Goal: Transaction & Acquisition: Purchase product/service

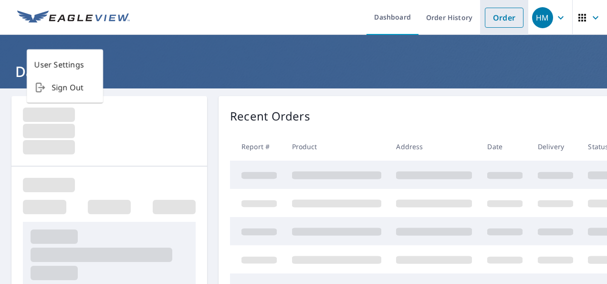
click at [490, 15] on link "Order" at bounding box center [504, 18] width 39 height 20
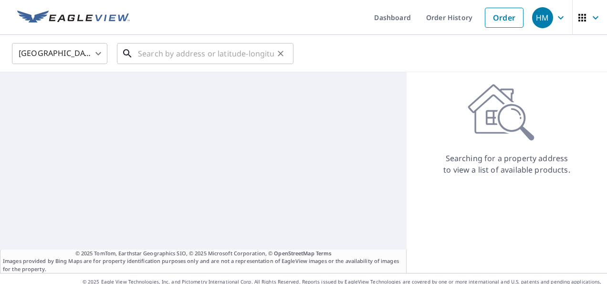
click at [201, 55] on input "text" at bounding box center [206, 53] width 136 height 27
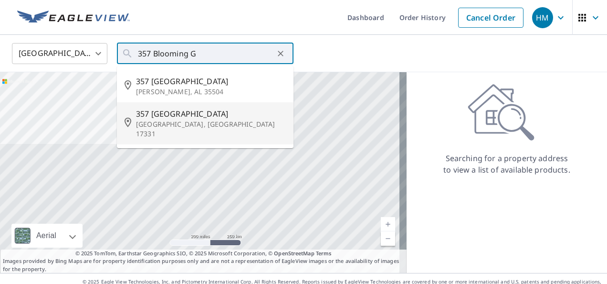
type input "357 Blooming Grove Rd Hanover, PA 17331"
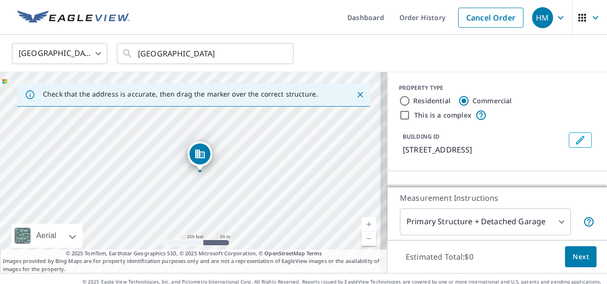
click at [424, 102] on label "Residential" at bounding box center [432, 101] width 37 height 10
click at [411, 102] on input "Residential" at bounding box center [404, 100] width 11 height 11
radio input "true"
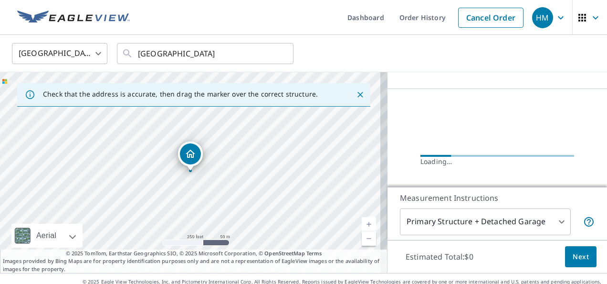
scroll to position [96, 0]
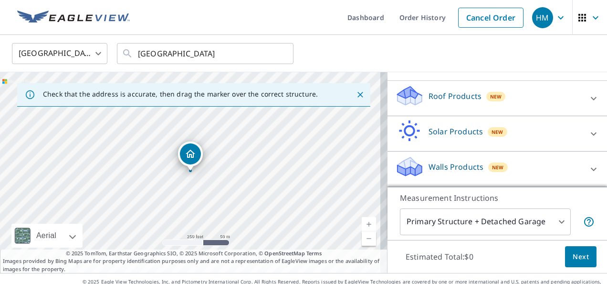
click at [493, 168] on div "New" at bounding box center [499, 167] width 20 height 10
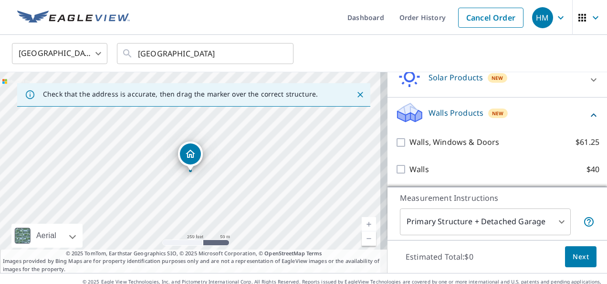
scroll to position [155, 0]
click at [432, 144] on p "Walls, Windows & Doors" at bounding box center [455, 142] width 90 height 12
click at [410, 144] on input "Walls, Windows & Doors $61.25" at bounding box center [402, 142] width 14 height 11
checkbox input "true"
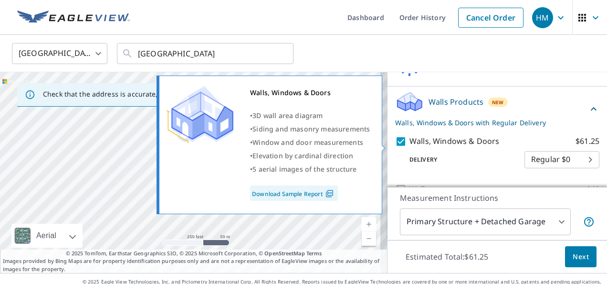
scroll to position [186, 0]
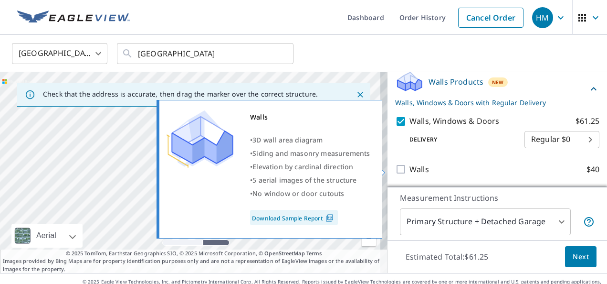
click at [415, 168] on p "Walls" at bounding box center [420, 169] width 20 height 12
click at [410, 168] on input "Walls $40" at bounding box center [402, 168] width 14 height 11
checkbox input "true"
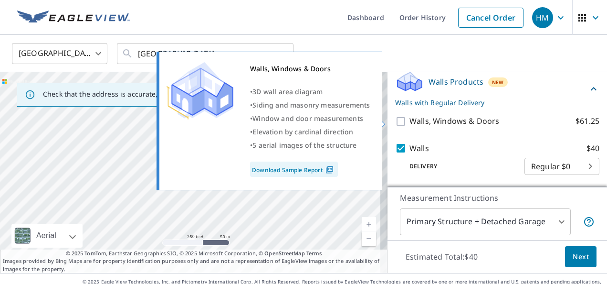
click at [427, 119] on p "Walls, Windows & Doors" at bounding box center [455, 121] width 90 height 12
click at [410, 119] on input "Walls, Windows & Doors $61.25" at bounding box center [402, 121] width 14 height 11
checkbox input "true"
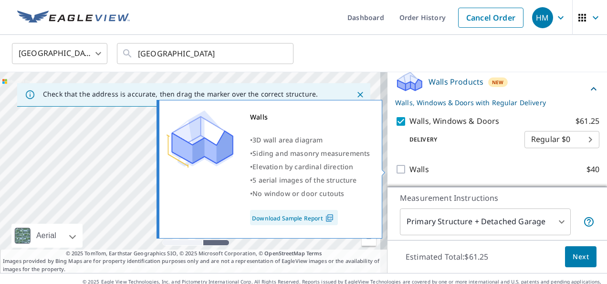
click at [410, 164] on p "Walls" at bounding box center [420, 169] width 20 height 12
click at [406, 164] on input "Walls $40" at bounding box center [402, 168] width 14 height 11
checkbox input "true"
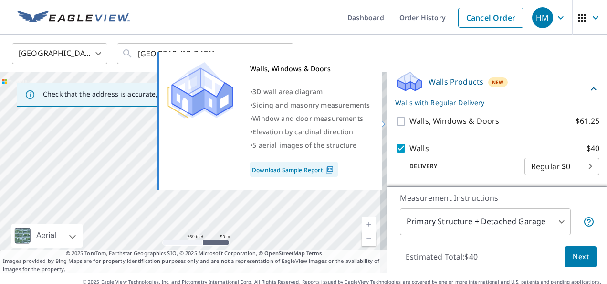
click at [440, 117] on p "Walls, Windows & Doors" at bounding box center [455, 121] width 90 height 12
click at [410, 117] on input "Walls, Windows & Doors $61.25" at bounding box center [402, 121] width 14 height 11
checkbox input "true"
checkbox input "false"
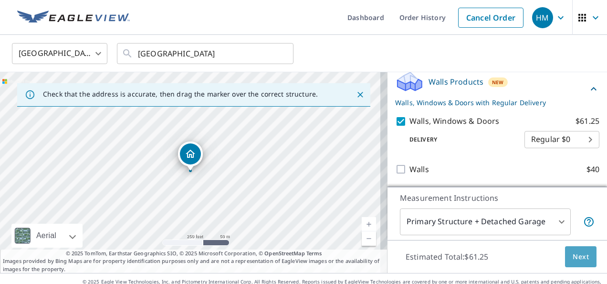
click at [582, 252] on button "Next" at bounding box center [581, 256] width 32 height 21
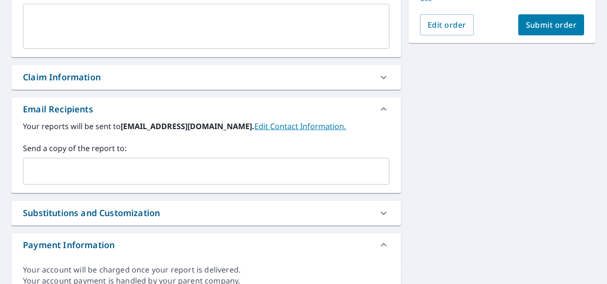
scroll to position [287, 0]
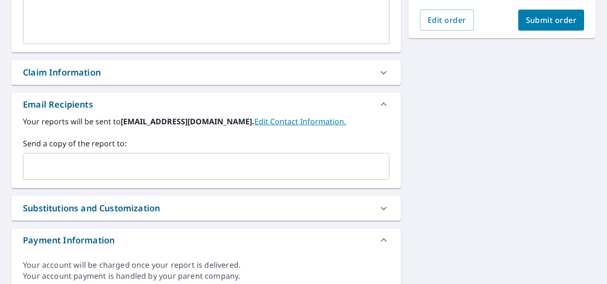
click at [119, 82] on div "Claim Information" at bounding box center [206, 72] width 390 height 24
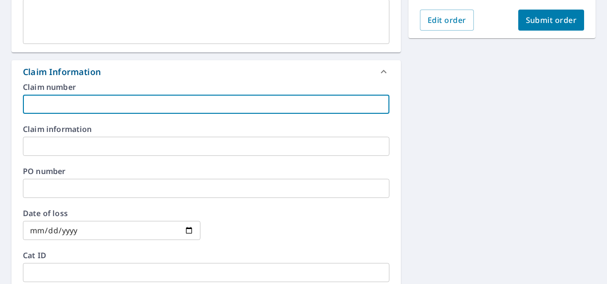
click at [105, 111] on input "text" at bounding box center [206, 104] width 367 height 19
type input "MEC25215480"
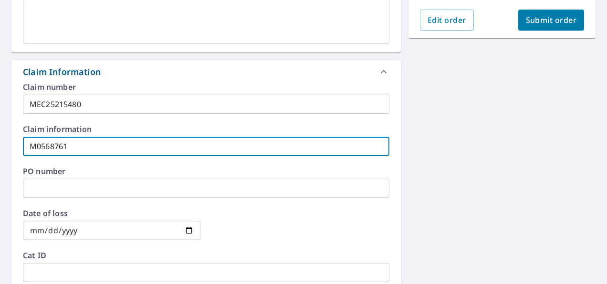
type input "M0568761"
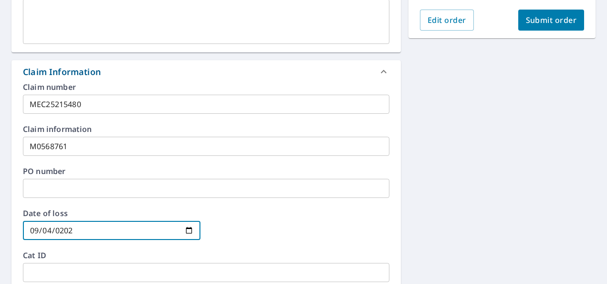
type input "2025-09-04"
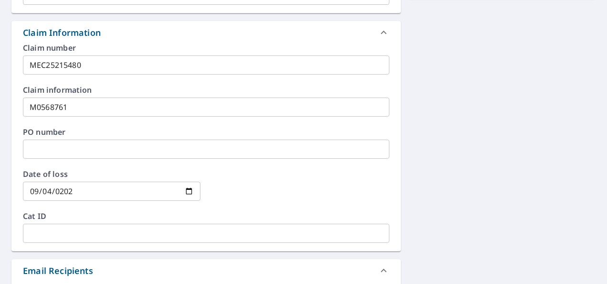
scroll to position [146, 0]
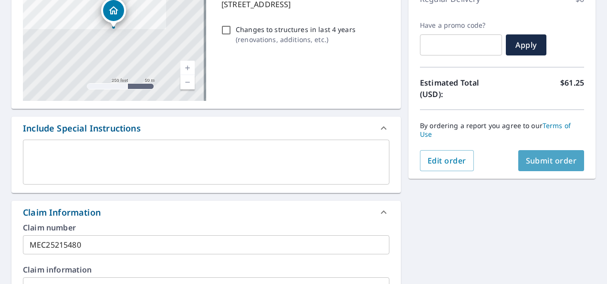
click at [537, 163] on span "Submit order" at bounding box center [551, 160] width 51 height 11
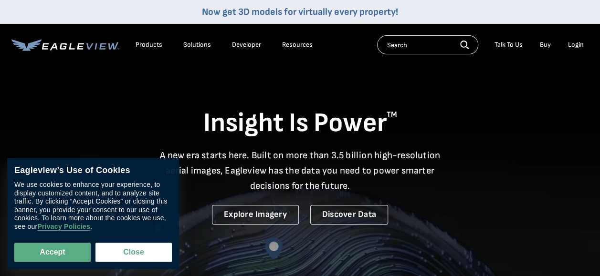
click at [568, 46] on li "Login" at bounding box center [575, 45] width 25 height 14
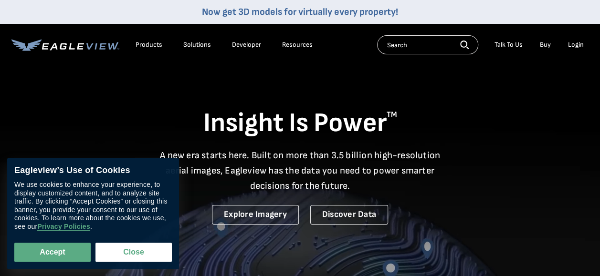
click at [577, 47] on div "Login" at bounding box center [576, 45] width 16 height 9
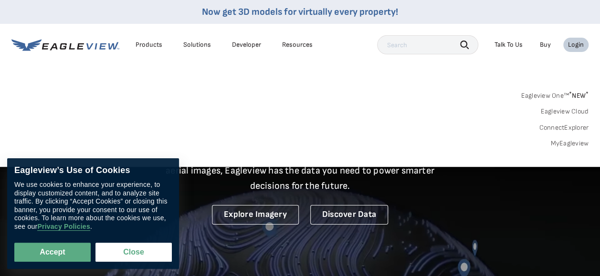
click at [577, 47] on div "Login" at bounding box center [576, 45] width 16 height 9
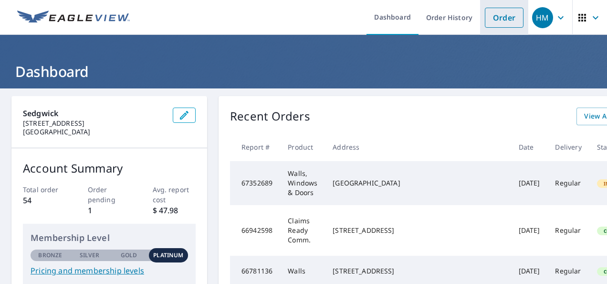
click at [500, 21] on link "Order" at bounding box center [504, 18] width 39 height 20
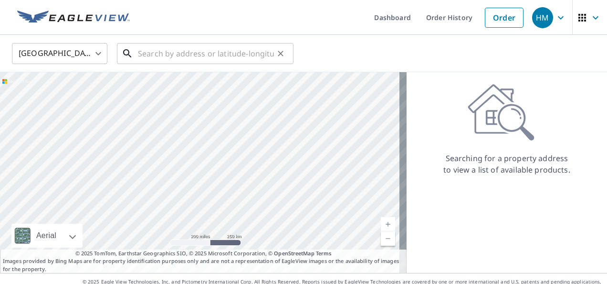
click at [200, 64] on div "​" at bounding box center [205, 53] width 177 height 21
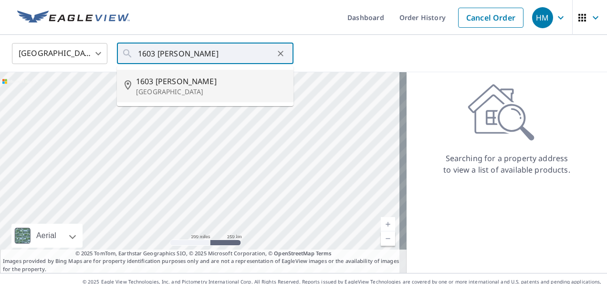
type input "[STREET_ADDRESS][PERSON_NAME]"
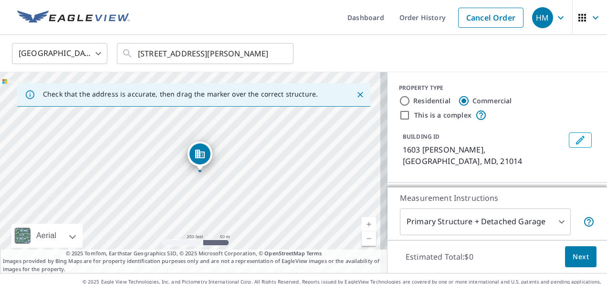
click at [419, 98] on label "Residential" at bounding box center [432, 101] width 37 height 10
click at [411, 98] on input "Residential" at bounding box center [404, 100] width 11 height 11
radio input "true"
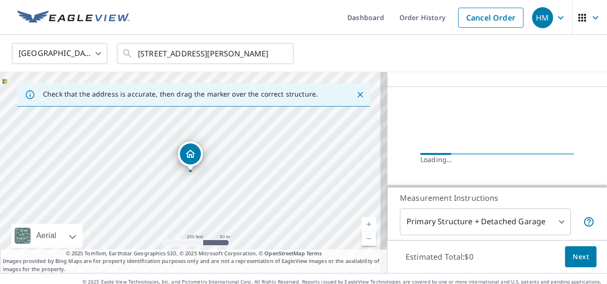
scroll to position [90, 0]
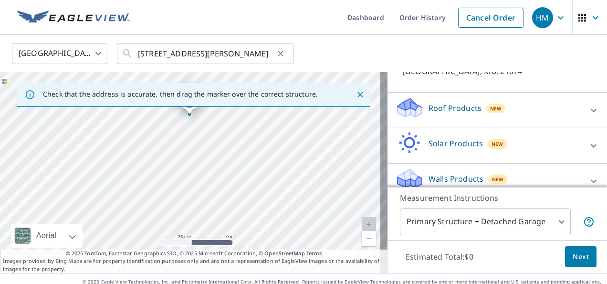
drag, startPoint x: 312, startPoint y: 160, endPoint x: 238, endPoint y: 55, distance: 128.5
click at [238, 55] on div "United States [GEOGRAPHIC_DATA] ​ [STREET_ADDRESS][PERSON_NAME] ​ Check that th…" at bounding box center [303, 154] width 607 height 238
click at [228, 168] on div "[STREET_ADDRESS][PERSON_NAME]" at bounding box center [194, 172] width 388 height 201
click at [487, 104] on div "New" at bounding box center [497, 109] width 20 height 10
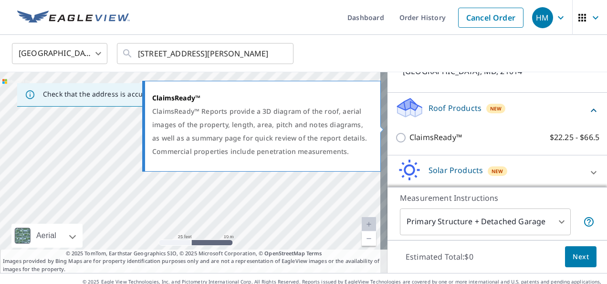
click at [436, 131] on p "ClaimsReady™" at bounding box center [436, 137] width 53 height 12
click at [410, 132] on input "ClaimsReady™ $22.25 - $66.5" at bounding box center [402, 137] width 14 height 11
checkbox input "true"
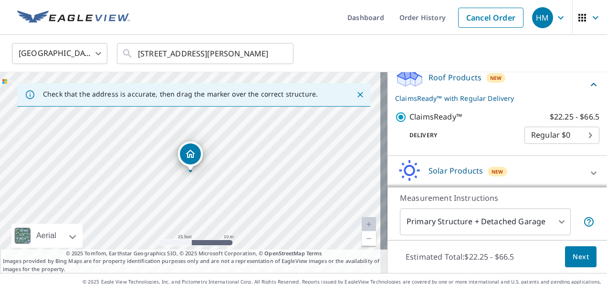
scroll to position [148, 0]
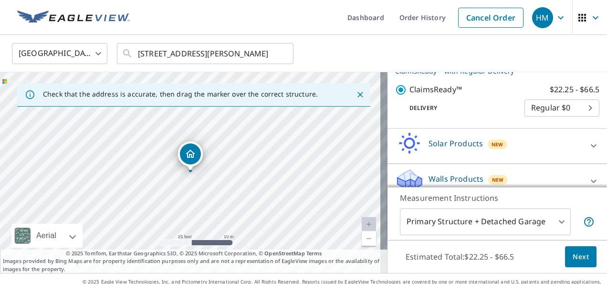
click at [578, 251] on span "Next" at bounding box center [581, 257] width 16 height 12
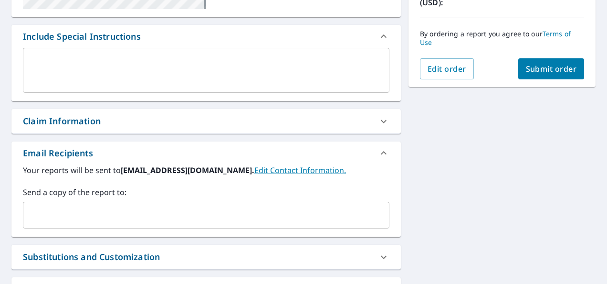
scroll to position [239, 0]
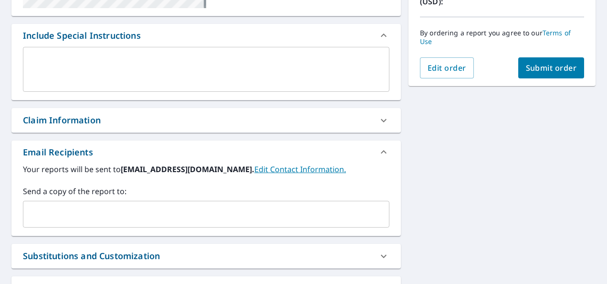
click at [140, 130] on div "Claim Information" at bounding box center [206, 120] width 390 height 24
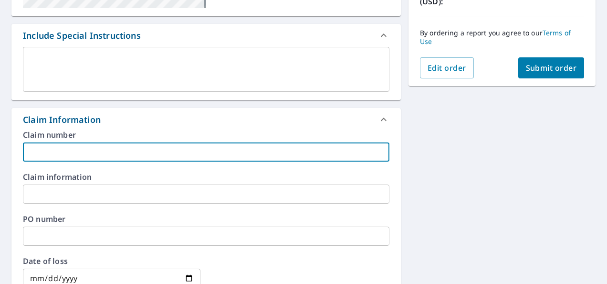
click at [128, 156] on input "text" at bounding box center [206, 151] width 367 height 19
type input "MEC25215530"
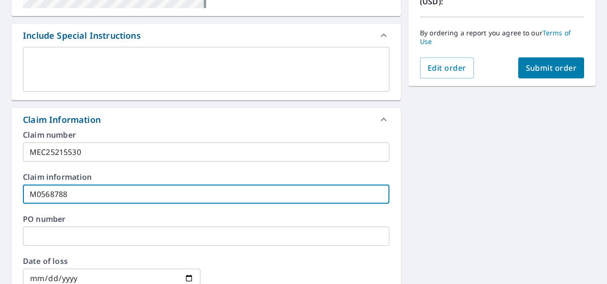
type input "M0568788"
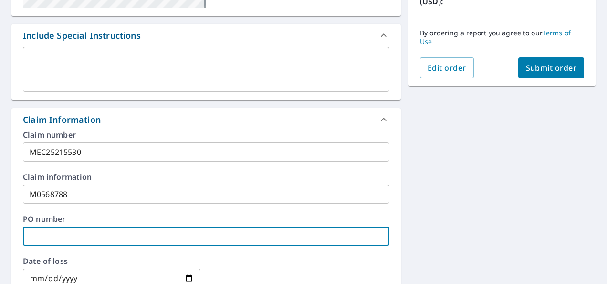
scroll to position [242, 0]
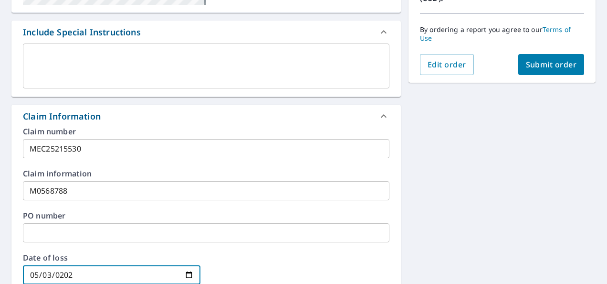
type input "[DATE]"
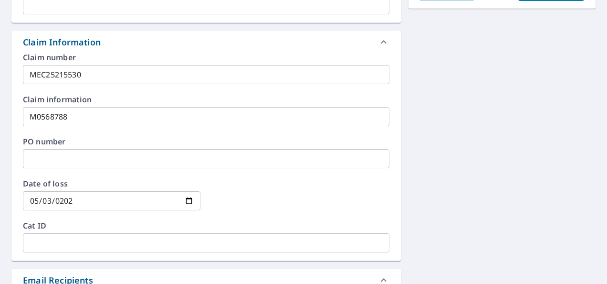
scroll to position [194, 0]
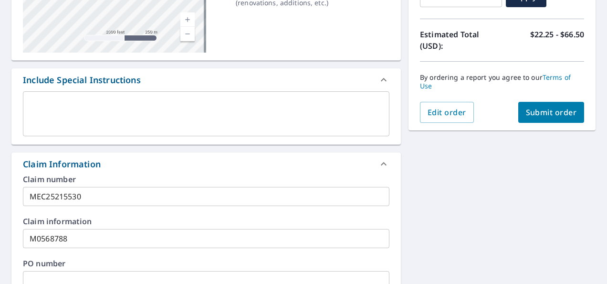
click at [560, 110] on span "Submit order" at bounding box center [551, 112] width 51 height 11
